Goal: Transaction & Acquisition: Purchase product/service

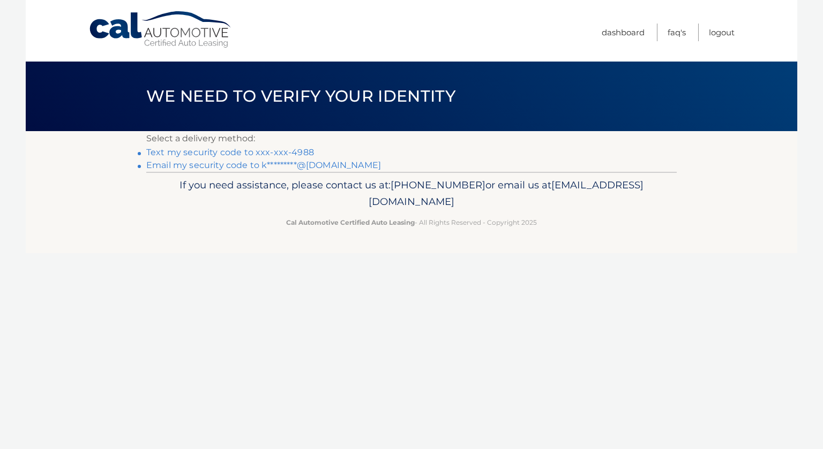
click at [299, 154] on link "Text my security code to xxx-xxx-4988" at bounding box center [230, 152] width 168 height 10
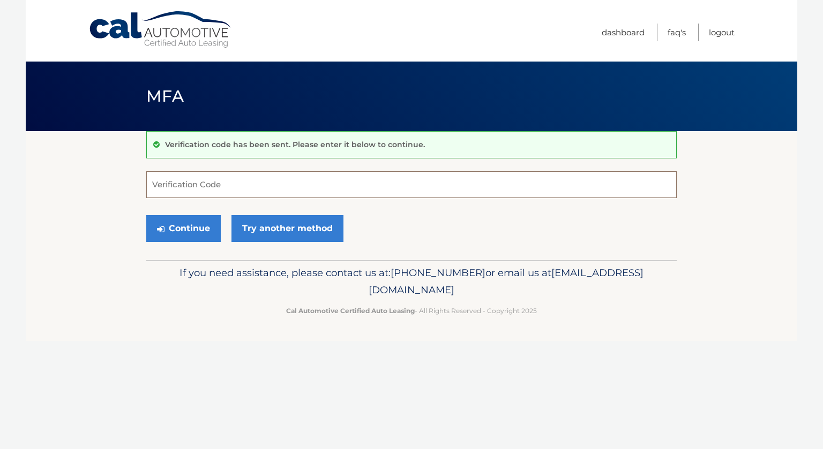
click at [223, 189] on input "Verification Code" at bounding box center [411, 184] width 530 height 27
type input "520203"
click at [184, 221] on button "Continue" at bounding box center [183, 228] width 74 height 27
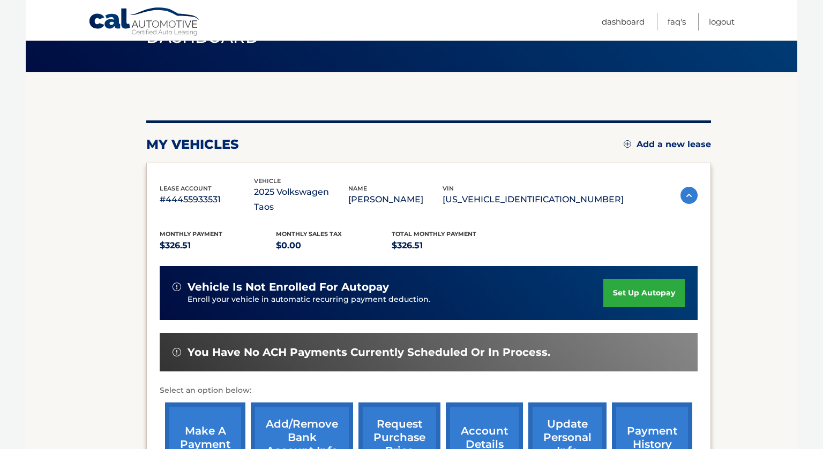
scroll to position [71, 0]
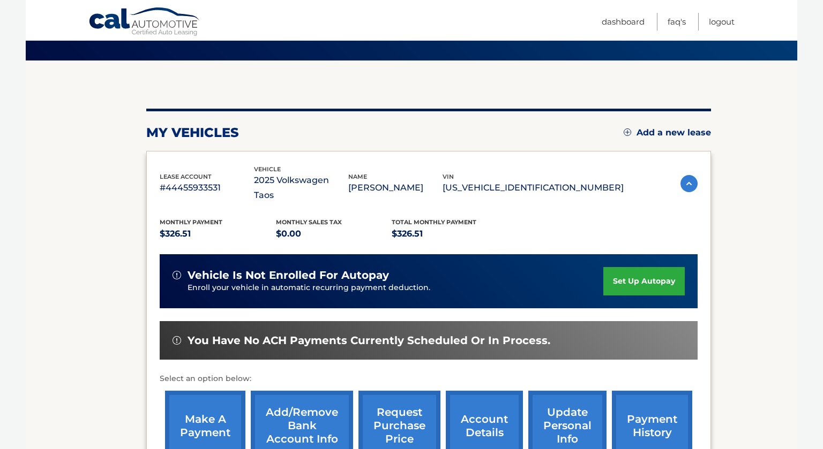
click at [209, 400] on link "make a payment" at bounding box center [205, 426] width 80 height 70
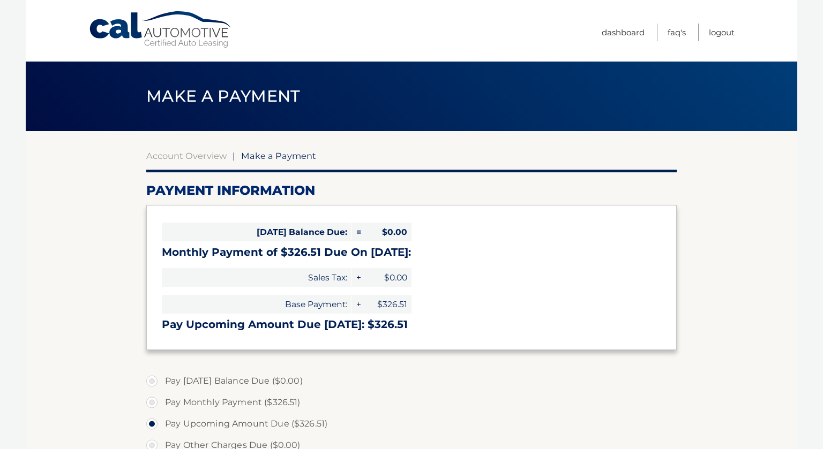
select select "NzAxOTc2OWUtZjU4OC00YWE3LWE4MWEtNzRmZjkxOGRjN2Ji"
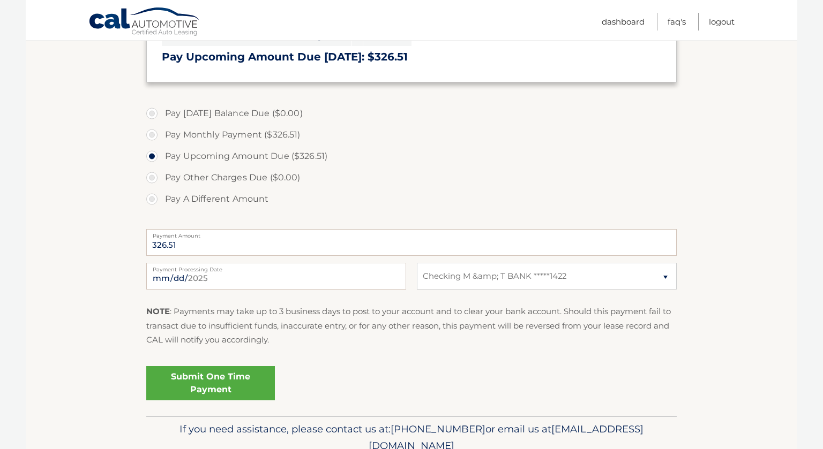
scroll to position [269, 0]
click at [217, 374] on link "Submit One Time Payment" at bounding box center [210, 382] width 129 height 34
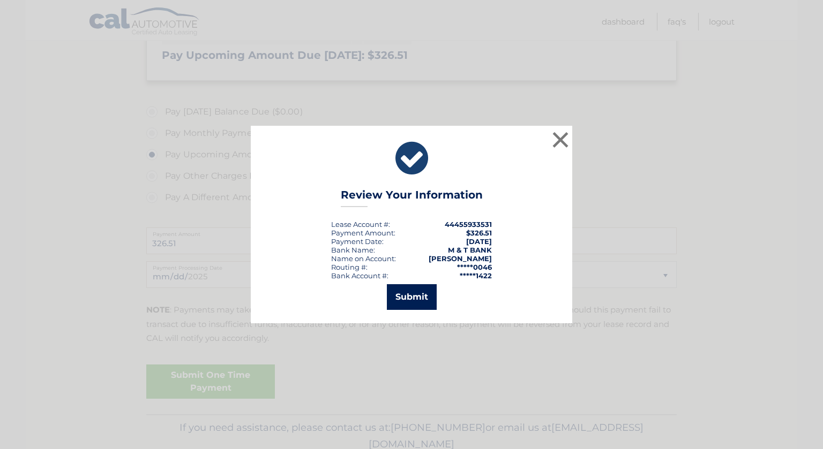
click at [431, 288] on button "Submit" at bounding box center [412, 297] width 50 height 26
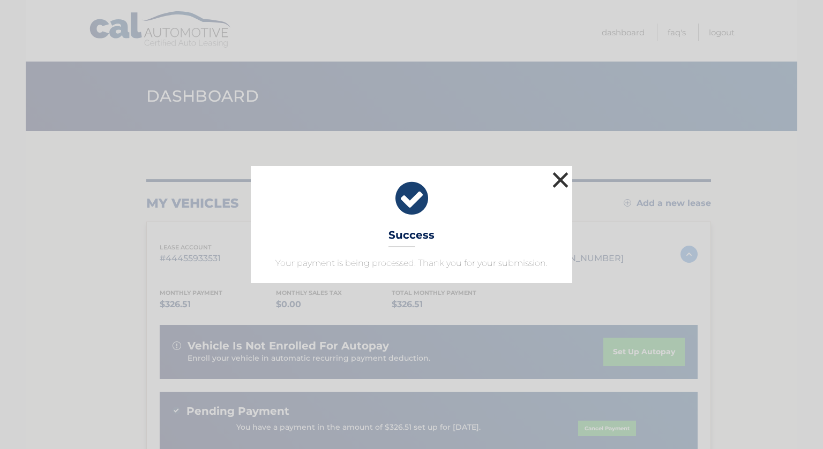
click at [559, 180] on button "×" at bounding box center [559, 179] width 21 height 21
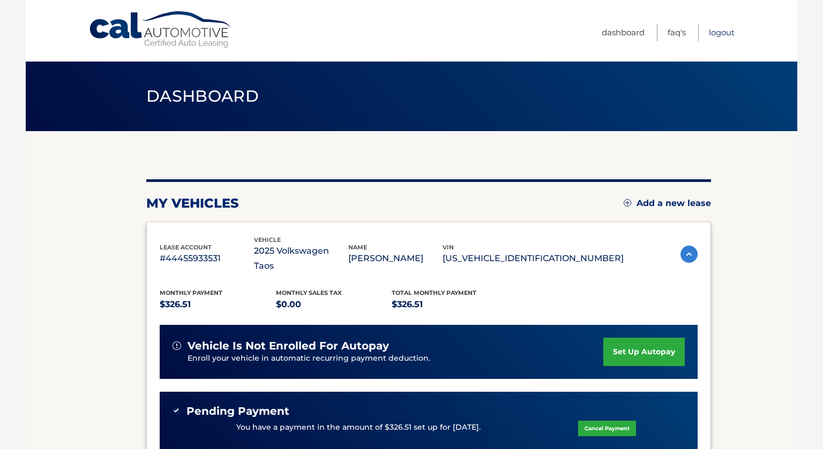
click at [723, 34] on link "Logout" at bounding box center [722, 33] width 26 height 18
